Goal: Information Seeking & Learning: Learn about a topic

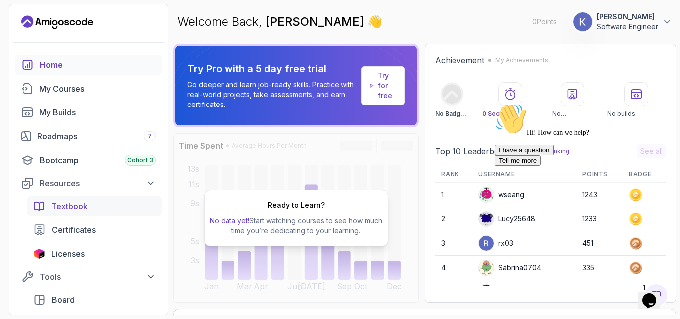
click at [74, 211] on span "Textbook" at bounding box center [69, 206] width 36 height 12
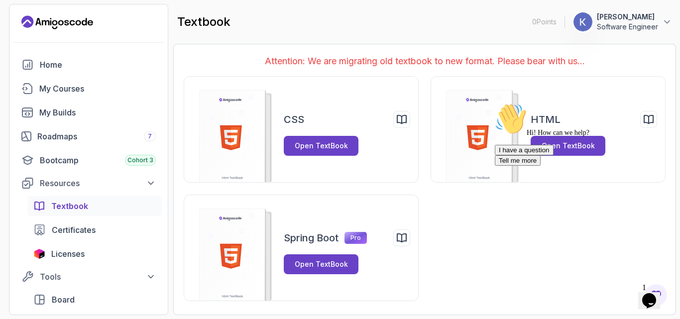
scroll to position [20, 0]
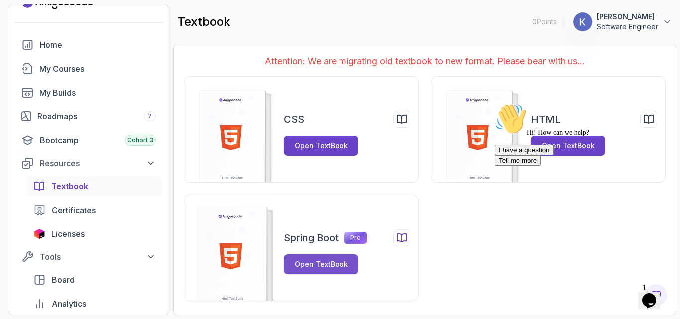
click at [306, 266] on div "Open TextBook" at bounding box center [321, 264] width 53 height 10
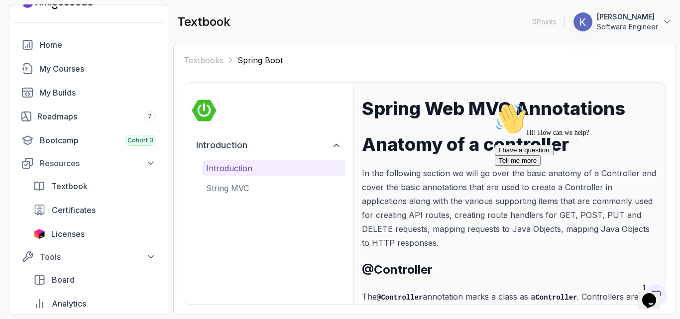
click at [437, 193] on p "In the following section we will go over the basic anatomy of a Controller and …" at bounding box center [509, 208] width 295 height 84
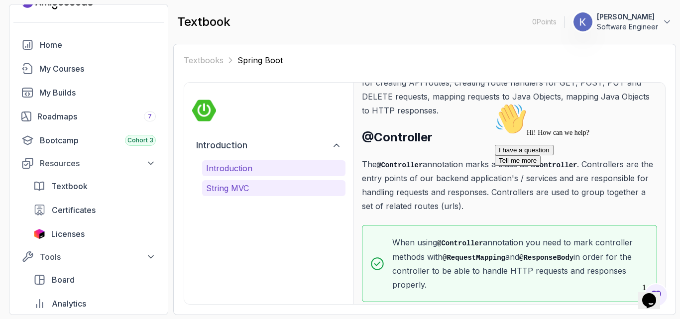
click at [237, 186] on p "String MVC" at bounding box center [273, 188] width 135 height 12
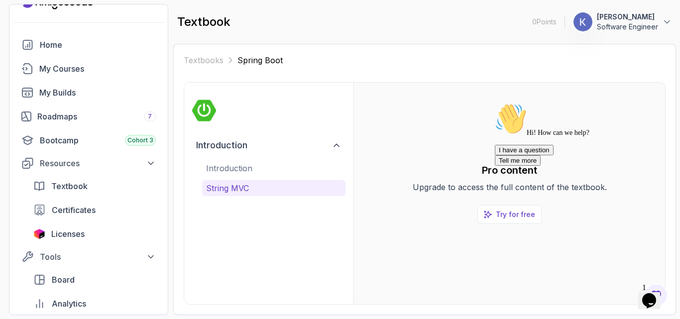
scroll to position [0, 0]
click at [53, 68] on div "My Courses" at bounding box center [97, 69] width 117 height 12
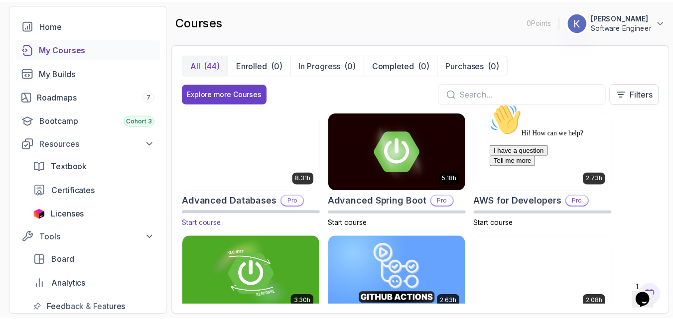
scroll to position [156, 0]
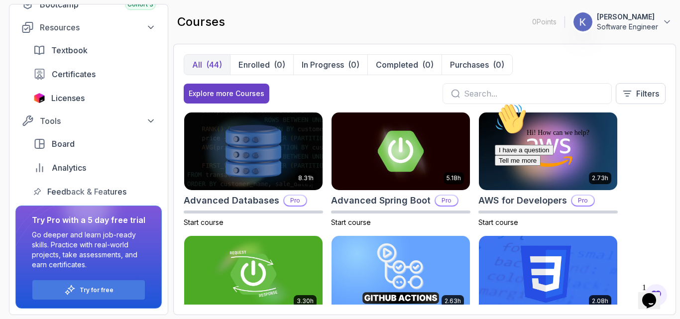
click at [340, 85] on div "Explore more Courses Filters" at bounding box center [425, 93] width 482 height 21
click at [672, 96] on section "0 Points 1 [PERSON_NAME] Software Engineer Home My Courses My Builds Roadmaps 7…" at bounding box center [340, 159] width 680 height 319
click at [391, 92] on div "Explore more Courses Filters" at bounding box center [425, 93] width 482 height 21
click at [672, 214] on section "0 Points 1 [PERSON_NAME] Software Engineer Home My Courses My Builds Roadmaps 7…" at bounding box center [340, 159] width 680 height 319
click at [178, 110] on div "All (44) Enrolled (0) In Progress (0) Completed (0) Purchases (0) Explore more …" at bounding box center [424, 179] width 503 height 271
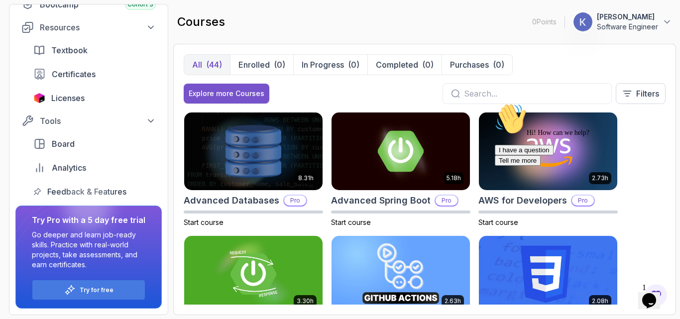
click at [212, 96] on div "Explore more Courses" at bounding box center [227, 94] width 76 height 10
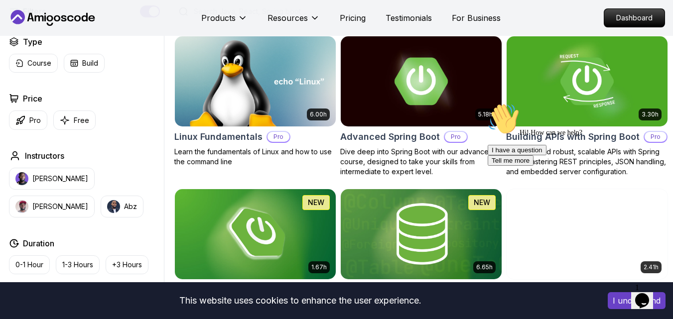
scroll to position [279, 0]
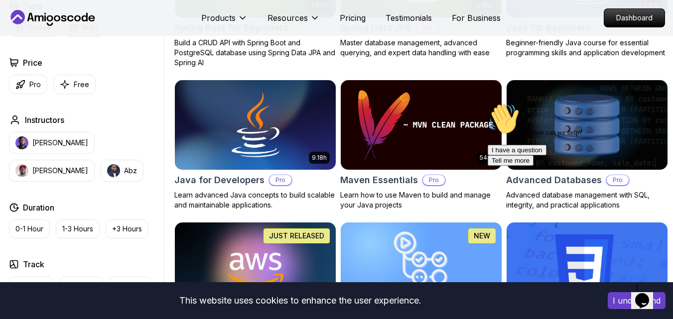
scroll to position [558, 0]
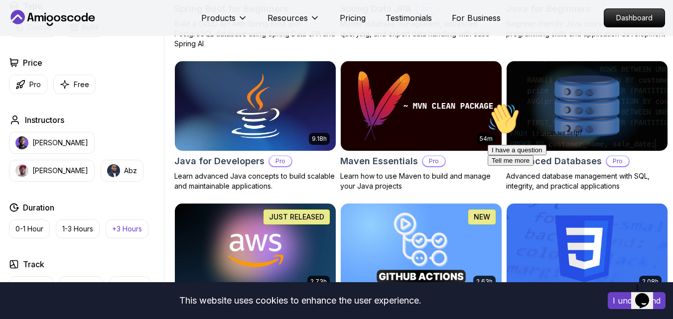
click at [119, 233] on p "+3 Hours" at bounding box center [127, 229] width 30 height 10
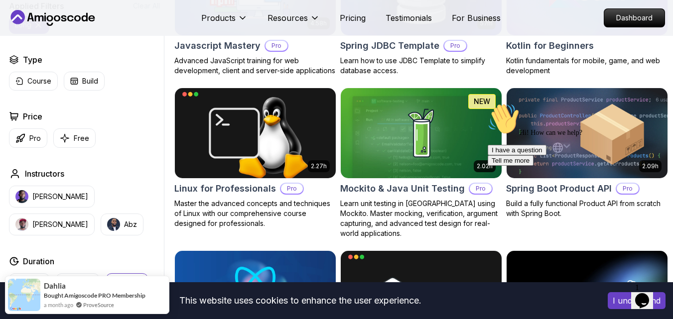
scroll to position [1753, 0]
